Goal: Transaction & Acquisition: Book appointment/travel/reservation

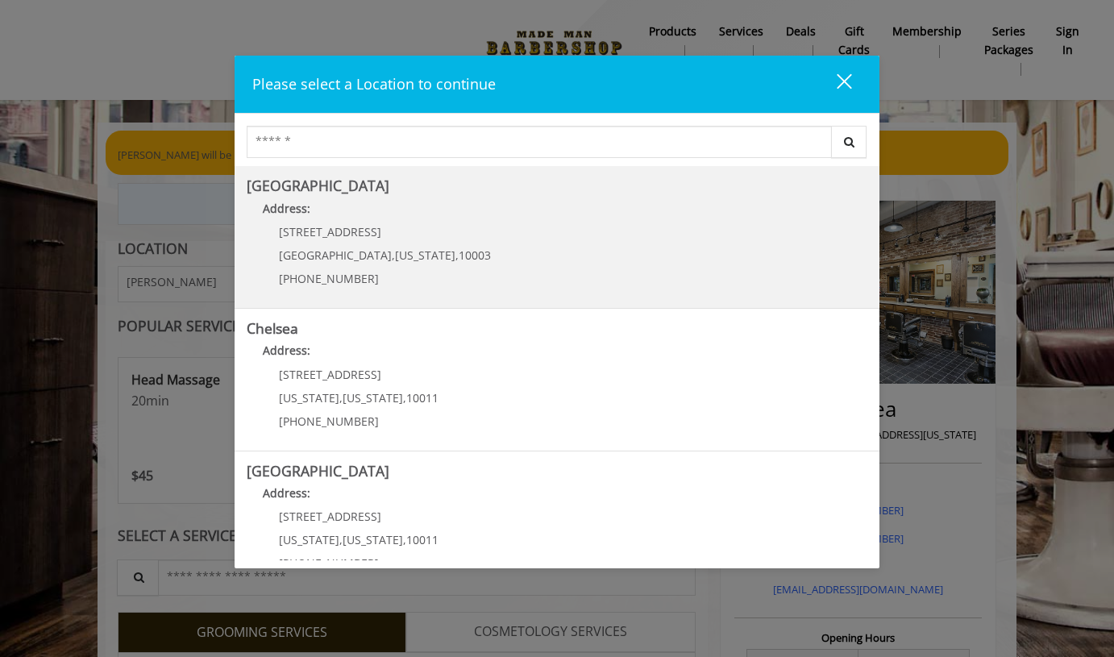
click at [458, 251] on span "10003" at bounding box center [474, 254] width 32 height 15
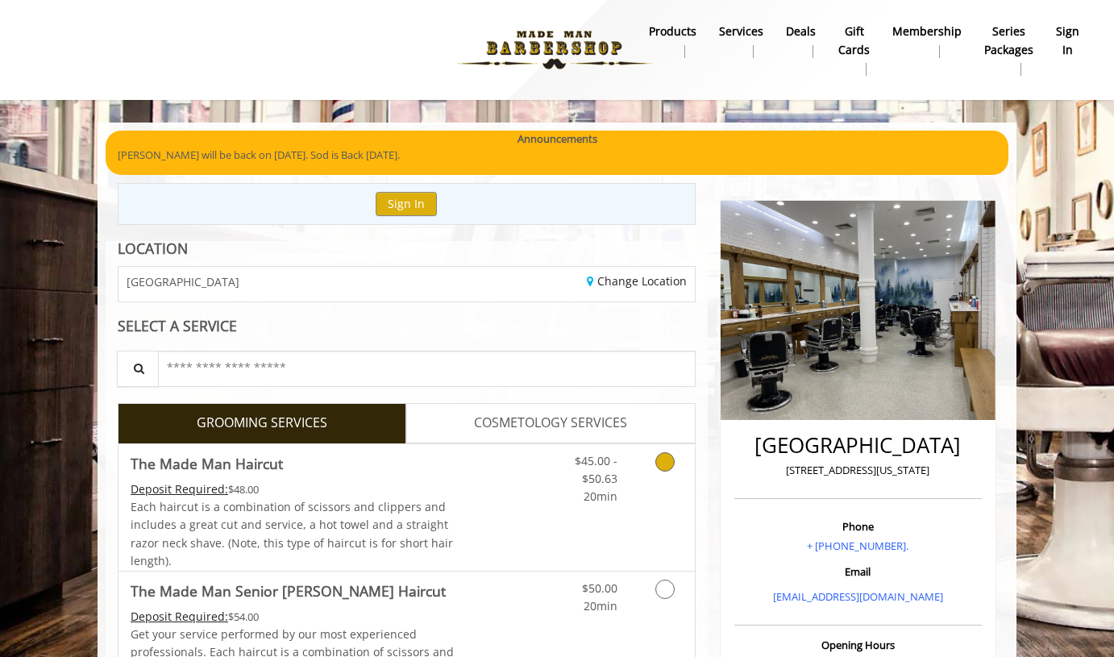
click at [171, 487] on Haircut "Deposit Required:" at bounding box center [179, 488] width 97 height 15
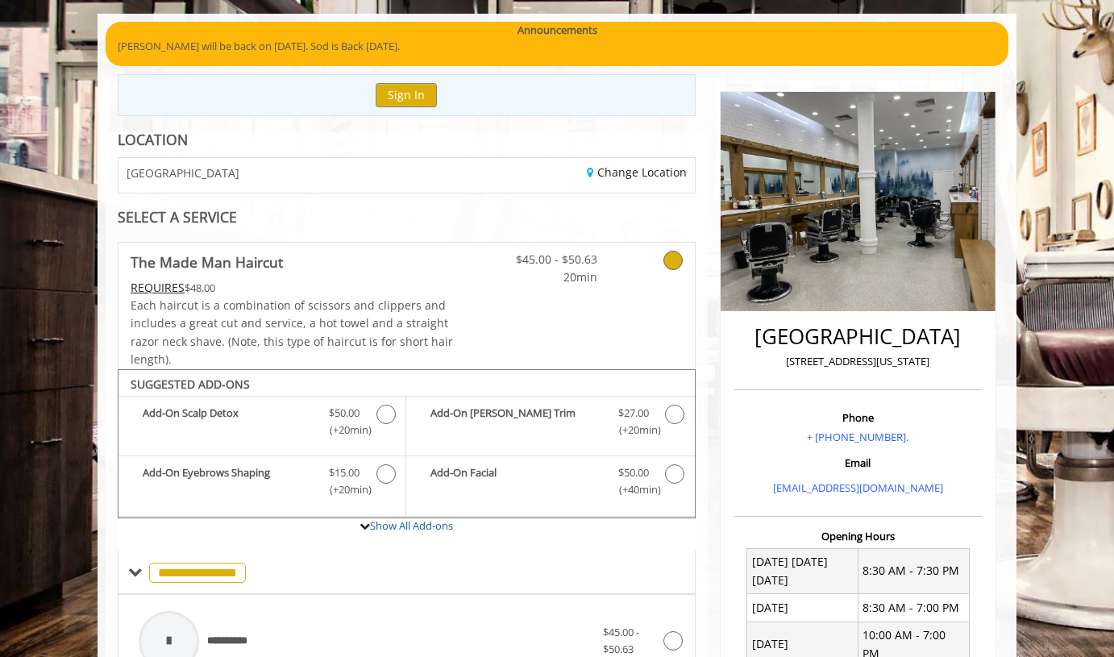
scroll to position [101, 0]
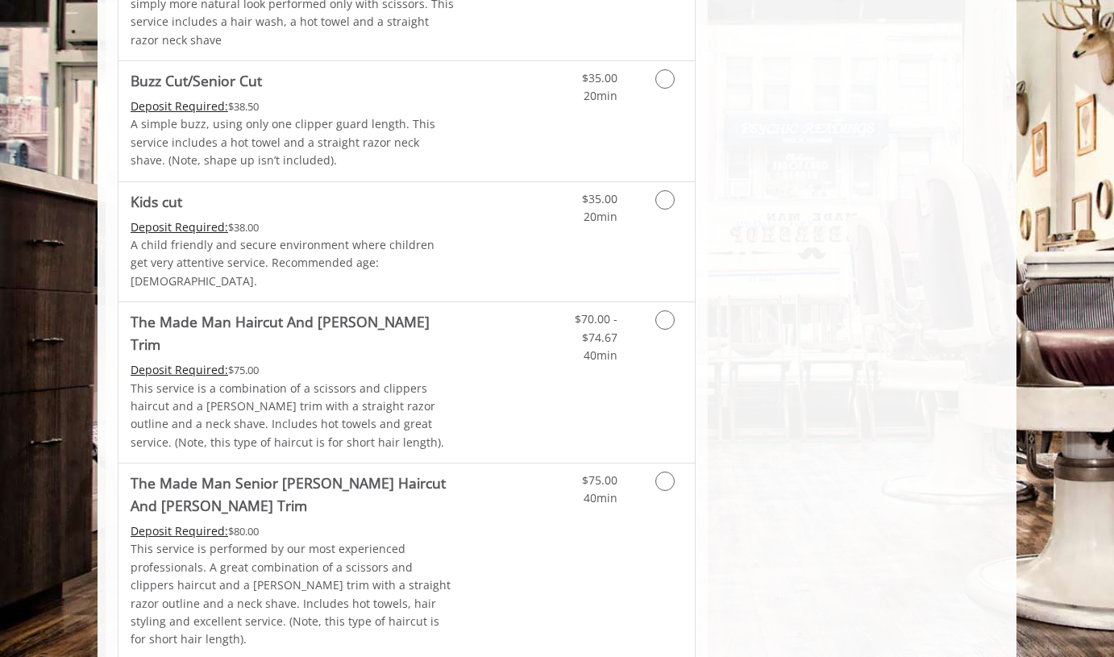
scroll to position [1183, 0]
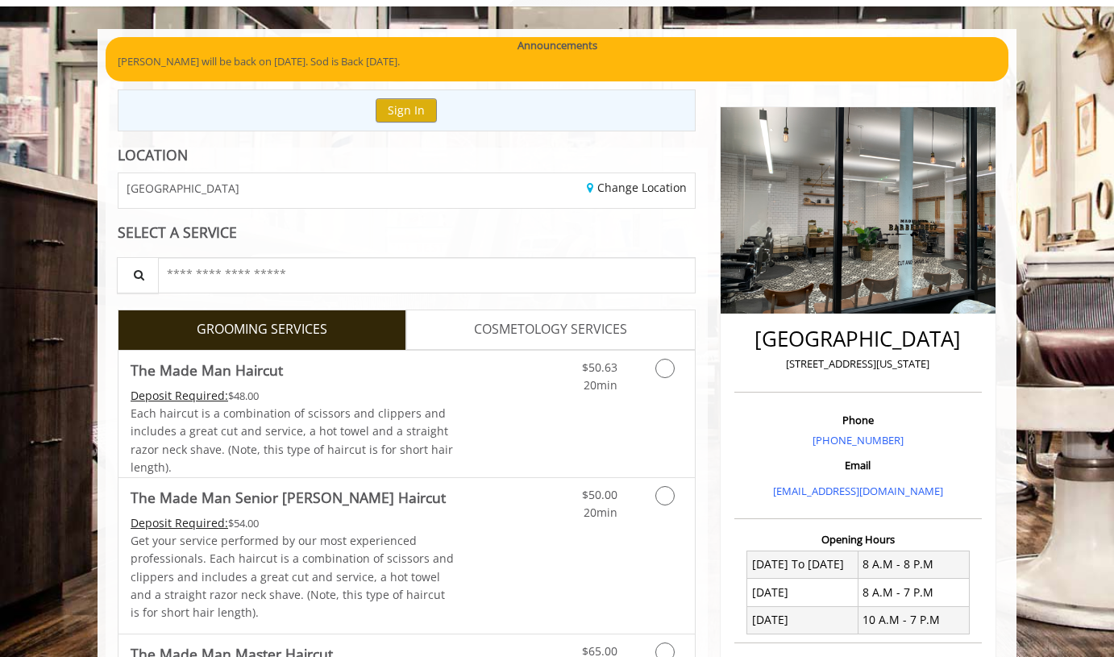
scroll to position [54, 0]
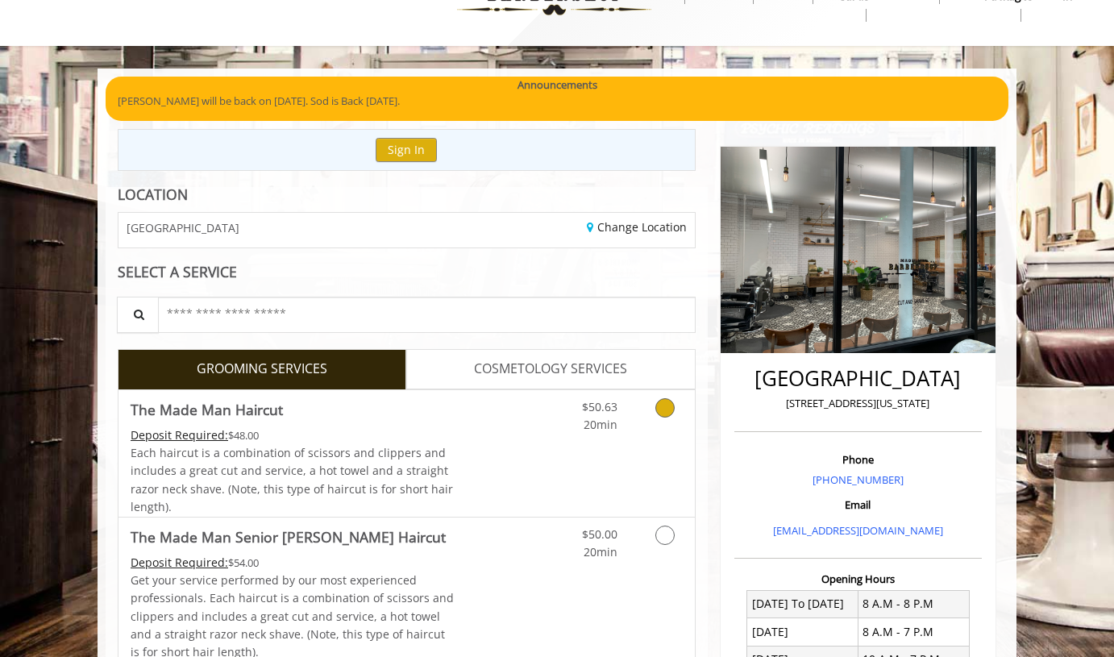
click at [649, 414] on link "Grooming services" at bounding box center [661, 412] width 41 height 44
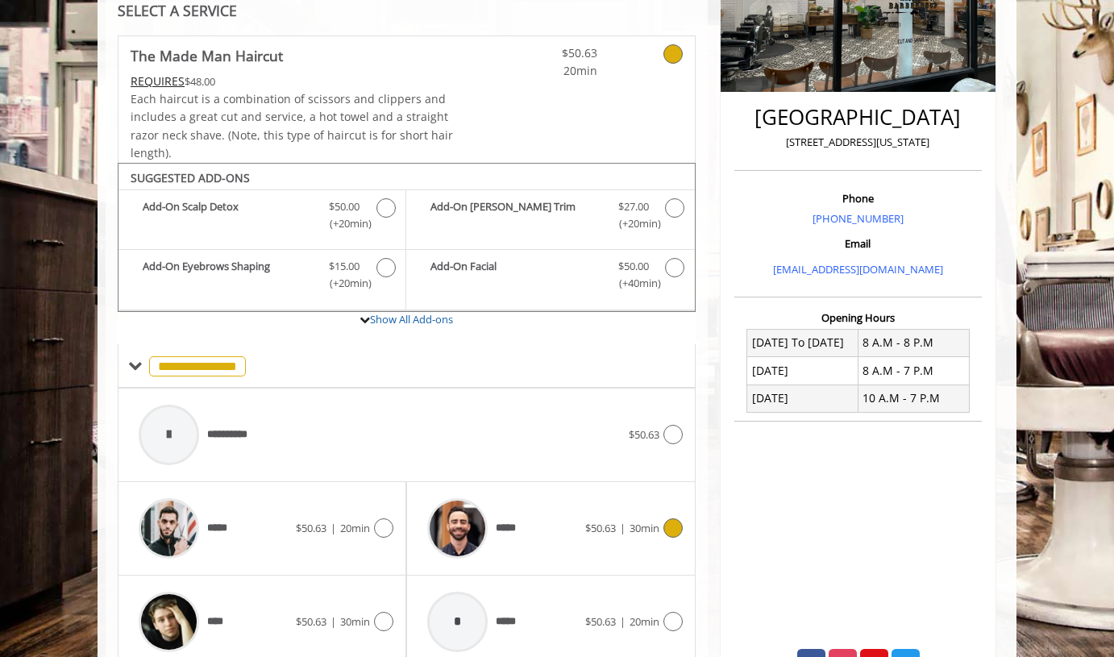
scroll to position [470, 0]
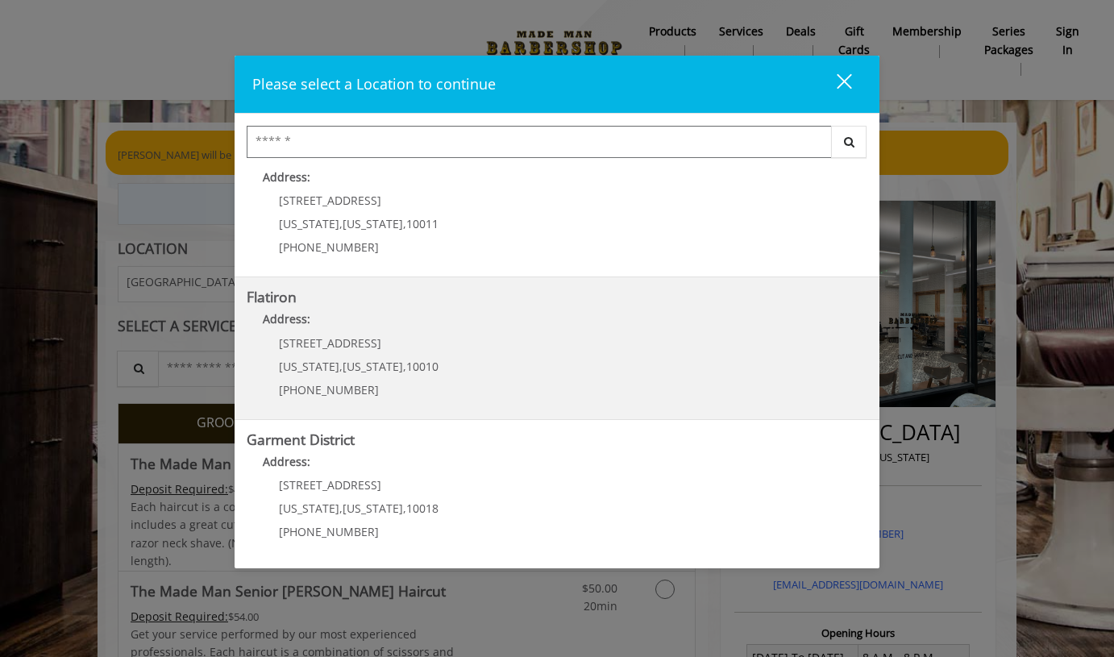
scroll to position [315, 0]
click at [370, 356] on div "10 E 23rd St New York , New York , 10010 (917) 475-1765" at bounding box center [347, 373] width 200 height 70
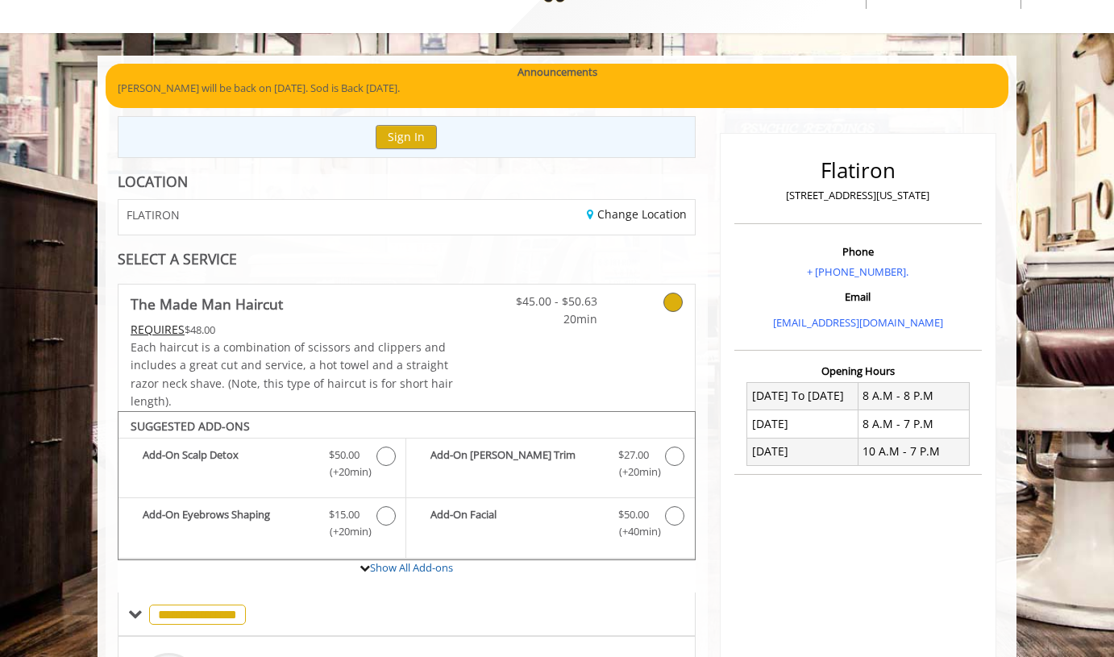
scroll to position [34, 0]
